Goal: Task Accomplishment & Management: Manage account settings

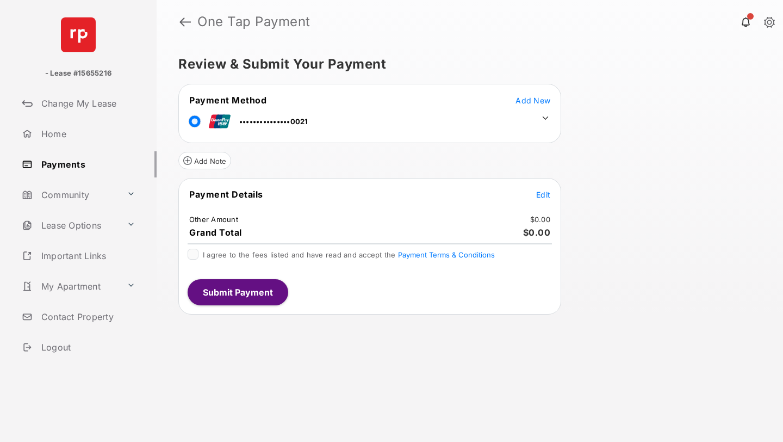
click at [546, 116] on icon at bounding box center [546, 118] width 10 height 10
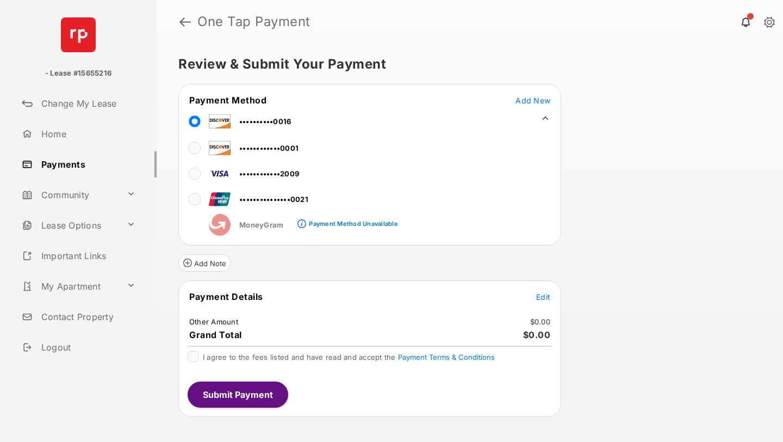
click at [544, 298] on span "Edit" at bounding box center [543, 296] width 14 height 9
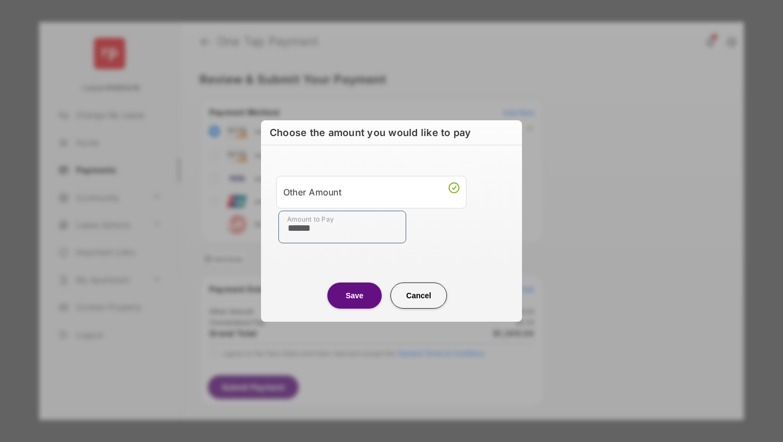
click at [337, 231] on input "******" at bounding box center [343, 227] width 128 height 33
type input "*********"
click at [350, 294] on button "Save" at bounding box center [354, 295] width 54 height 26
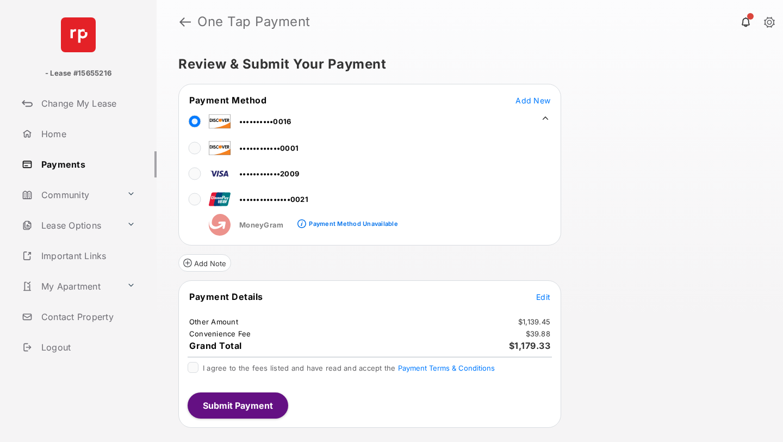
click at [57, 138] on link "Home" at bounding box center [86, 134] width 139 height 26
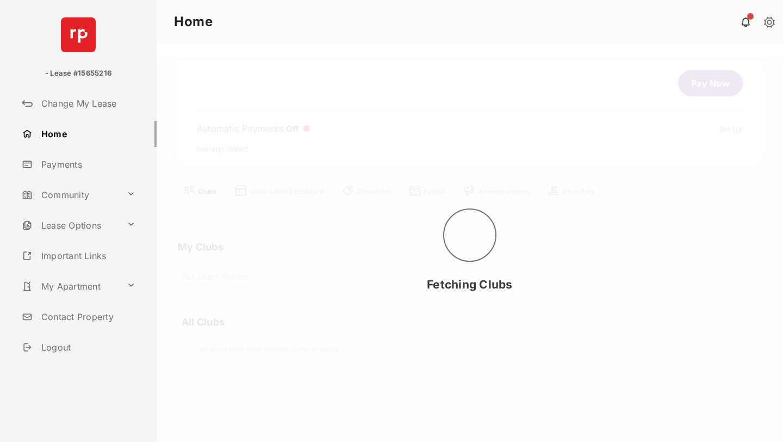
click at [774, 23] on link at bounding box center [769, 23] width 11 height 12
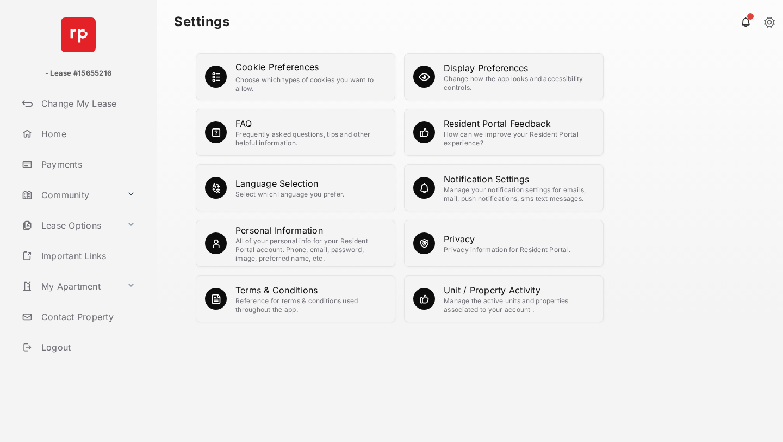
click at [299, 246] on div "All of your personal info for your Resident Portal account. Phone, email, passw…" at bounding box center [311, 250] width 151 height 26
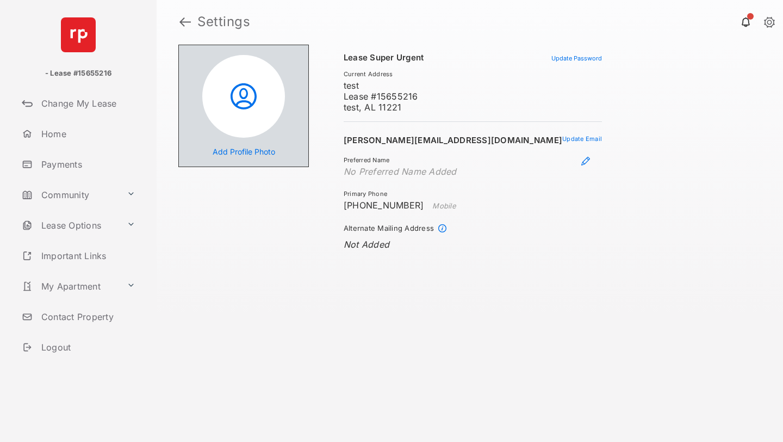
click at [552, 57] on button "Update Password" at bounding box center [577, 58] width 51 height 8
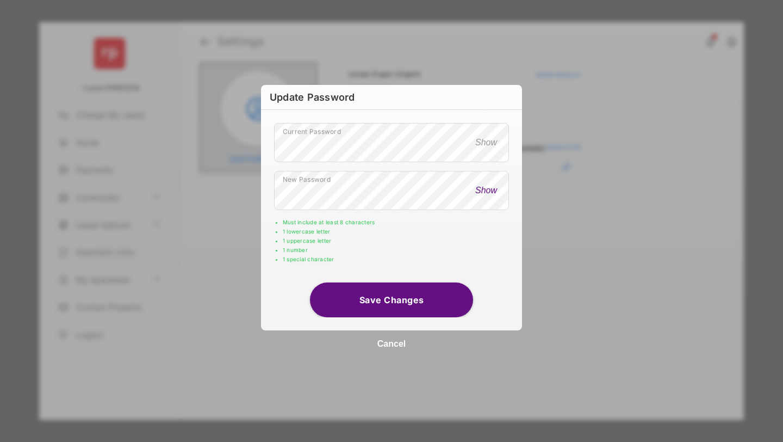
click at [483, 190] on button "Show" at bounding box center [486, 190] width 28 height 11
click at [482, 144] on button "Show" at bounding box center [486, 142] width 28 height 11
click at [412, 300] on button "Save Changes" at bounding box center [391, 299] width 163 height 35
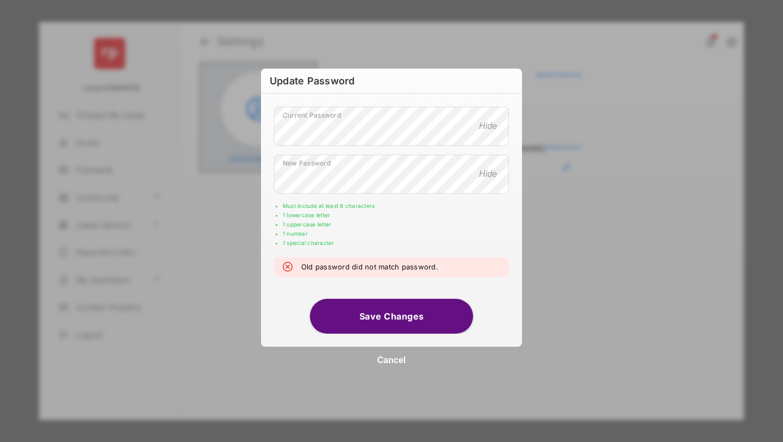
click at [377, 311] on button "Save Changes" at bounding box center [391, 316] width 163 height 35
click at [388, 361] on button "Cancel" at bounding box center [391, 360] width 261 height 27
